Goal: Task Accomplishment & Management: Use online tool/utility

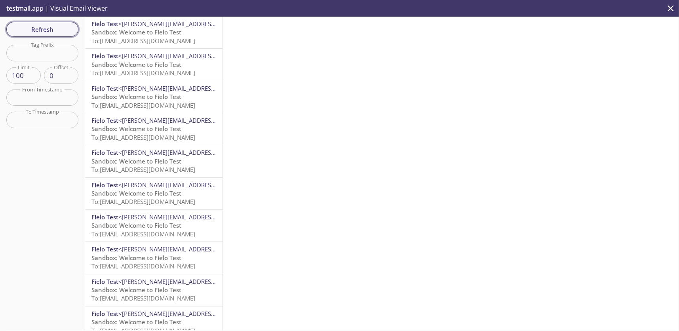
click at [63, 28] on span "Refresh" at bounding box center [42, 29] width 59 height 10
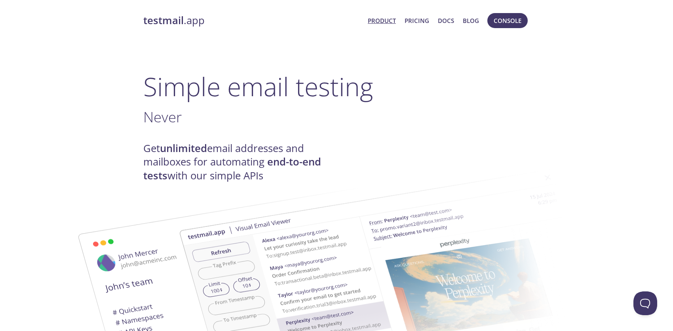
click at [434, 22] on span "Product Pricing Docs Blog" at bounding box center [423, 20] width 120 height 19
click at [505, 16] on span "Console" at bounding box center [507, 20] width 28 height 10
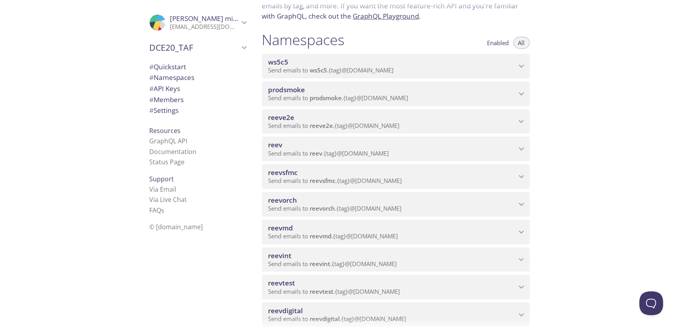
scroll to position [70, 0]
click at [283, 226] on span "reevmd" at bounding box center [280, 226] width 25 height 9
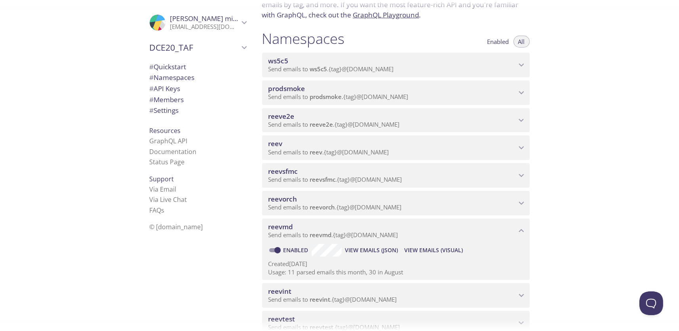
click at [425, 249] on span "View Emails (Visual)" at bounding box center [433, 249] width 59 height 9
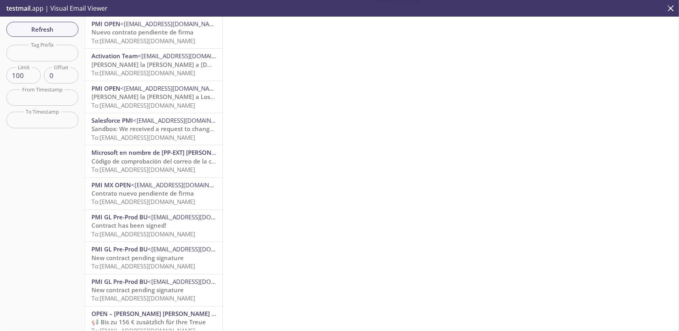
click at [137, 29] on span "Nuevo contrato pendiente de firma" at bounding box center [142, 32] width 102 height 8
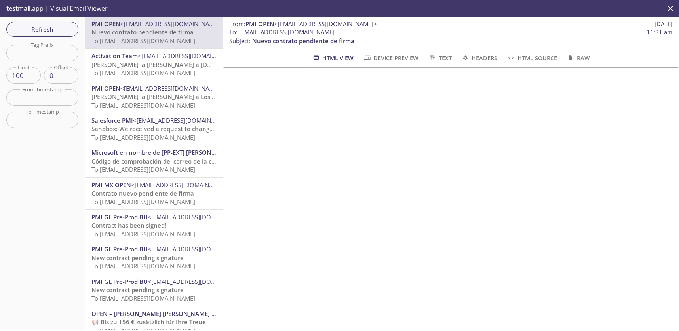
click at [152, 62] on span "Te damos la bienvenida a LosPropios.net" at bounding box center [170, 65] width 158 height 8
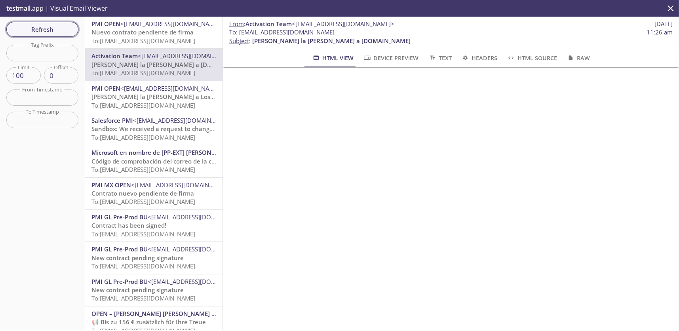
click at [48, 28] on span "Refresh" at bounding box center [42, 29] width 59 height 10
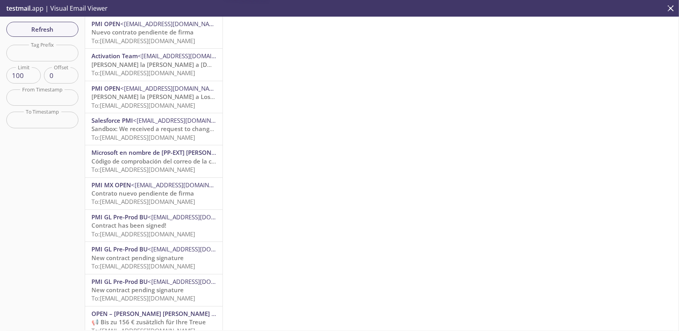
click at [119, 35] on span "Nuevo contrato pendiente de firma" at bounding box center [142, 32] width 102 height 8
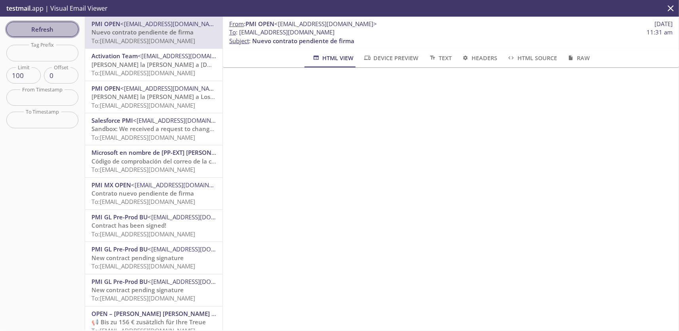
click at [52, 36] on button "Refresh" at bounding box center [42, 29] width 72 height 15
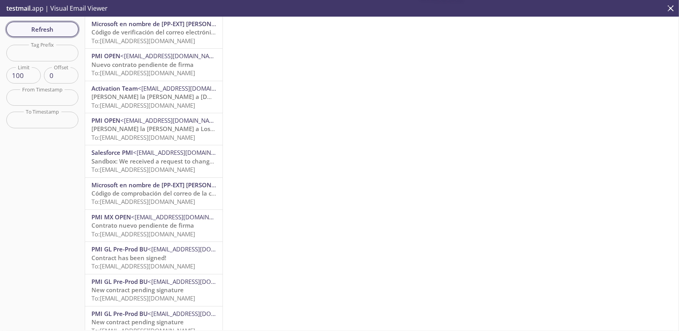
click at [53, 28] on span "Refresh" at bounding box center [42, 29] width 59 height 10
click at [154, 35] on span "Código de verificación del correo electrónico de la cuenta de [PP-EXT] Philip M…" at bounding box center [258, 32] width 334 height 8
